Goal: Find specific page/section: Find specific page/section

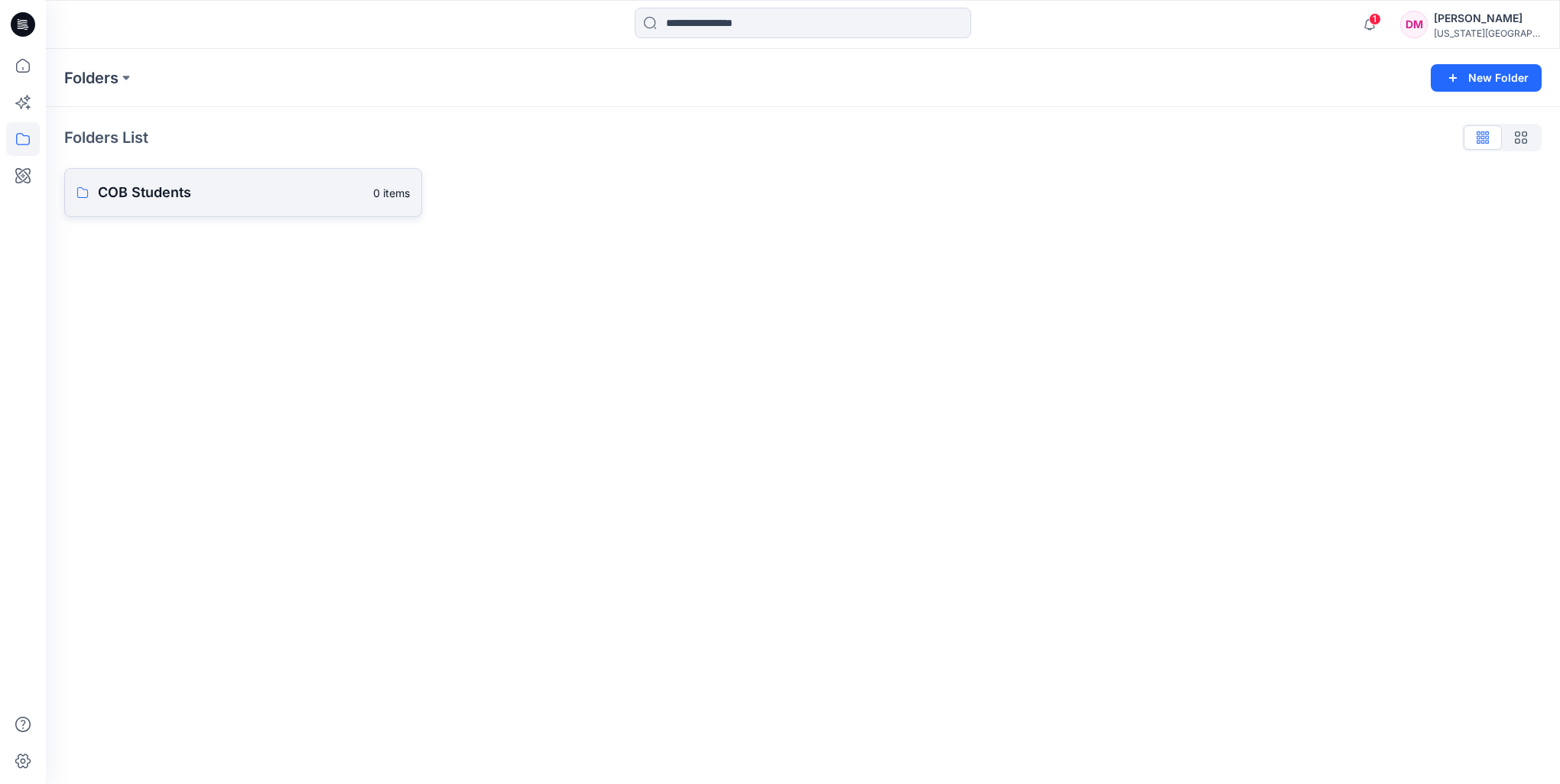
click at [231, 198] on p "COB Students" at bounding box center [230, 193] width 266 height 21
click at [235, 198] on p "COB Basic Slopers" at bounding box center [242, 196] width 288 height 21
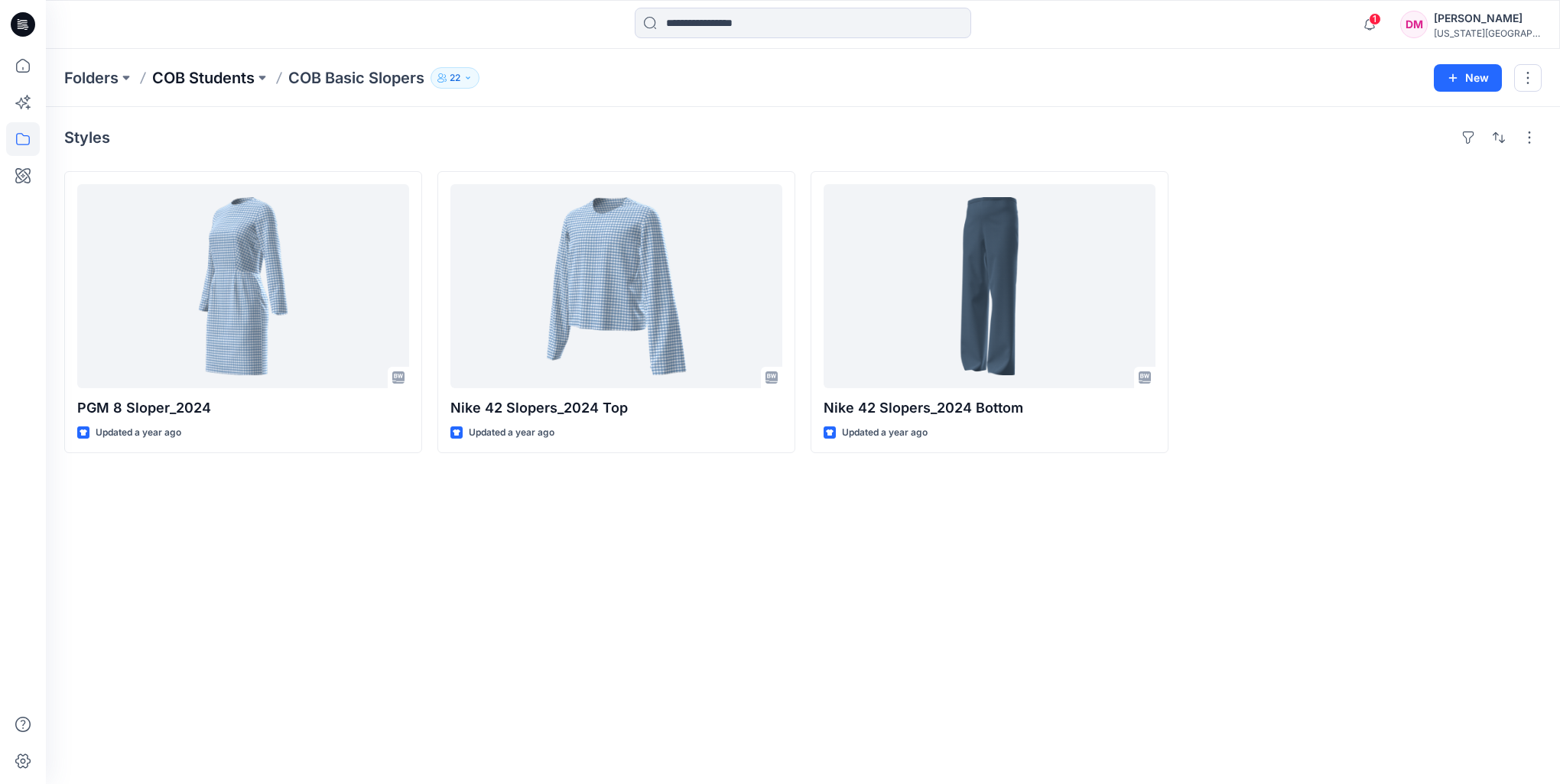
click at [251, 74] on p "COB Students" at bounding box center [204, 78] width 103 height 21
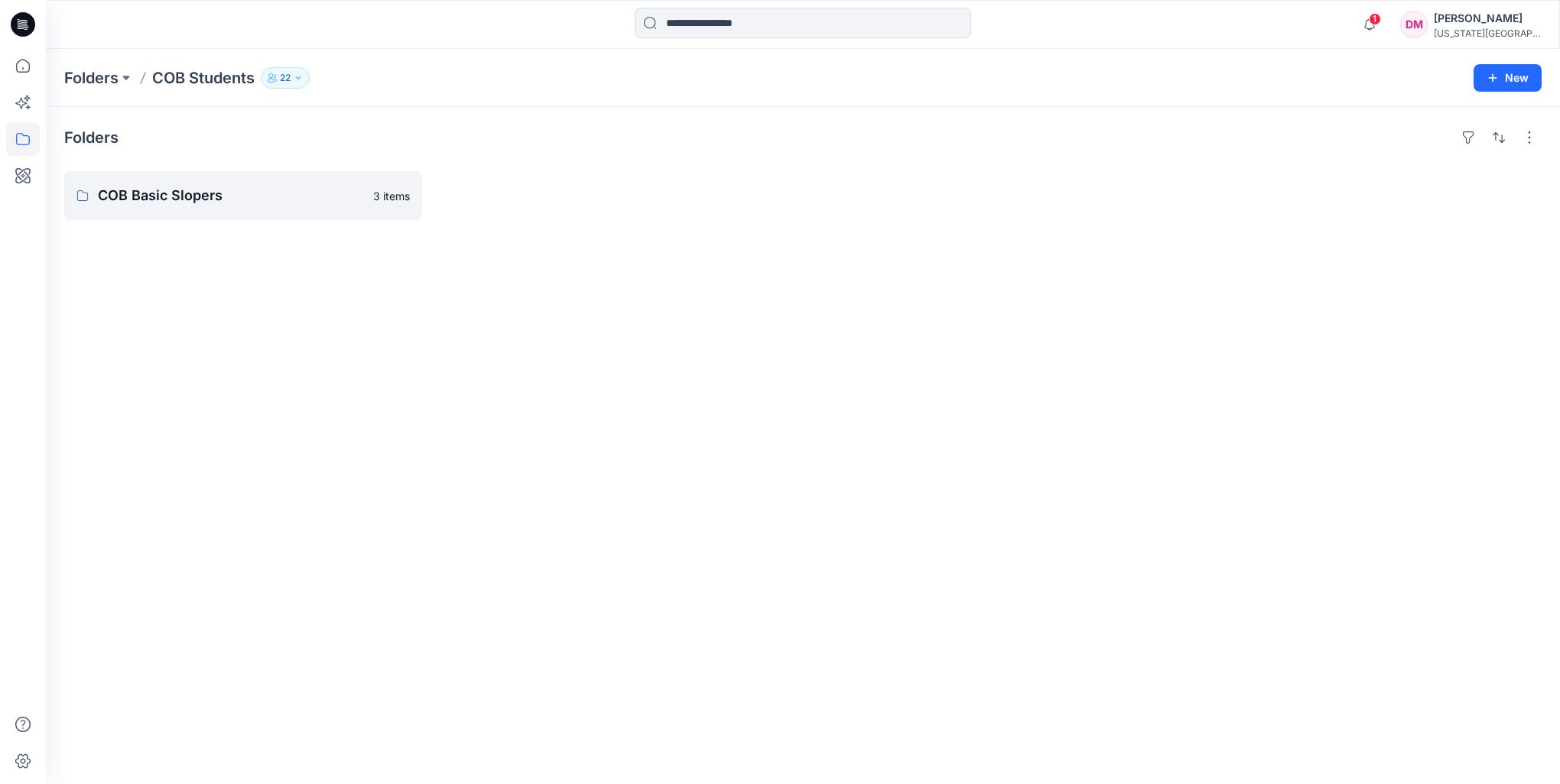
click at [251, 74] on p "COB Students" at bounding box center [204, 78] width 103 height 21
